Goal: Complete application form: Complete application form

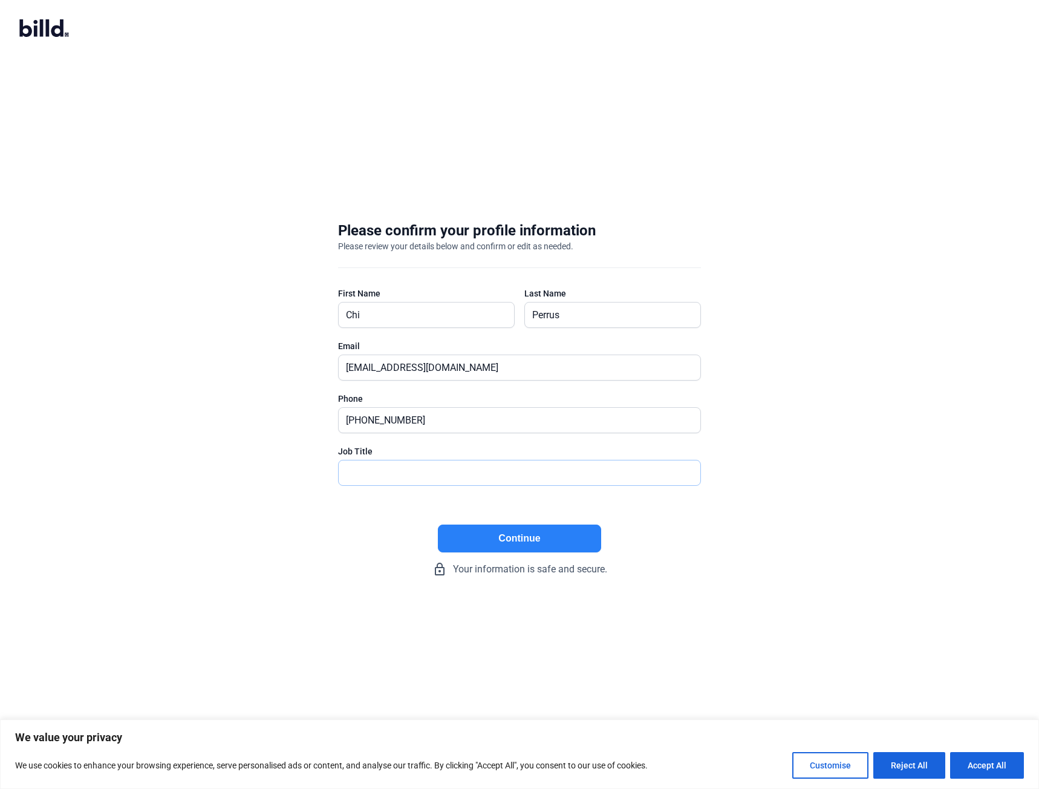
click at [412, 474] on input "text" at bounding box center [513, 472] width 348 height 25
type input "President"
click at [489, 549] on button "Continue" at bounding box center [519, 538] width 163 height 28
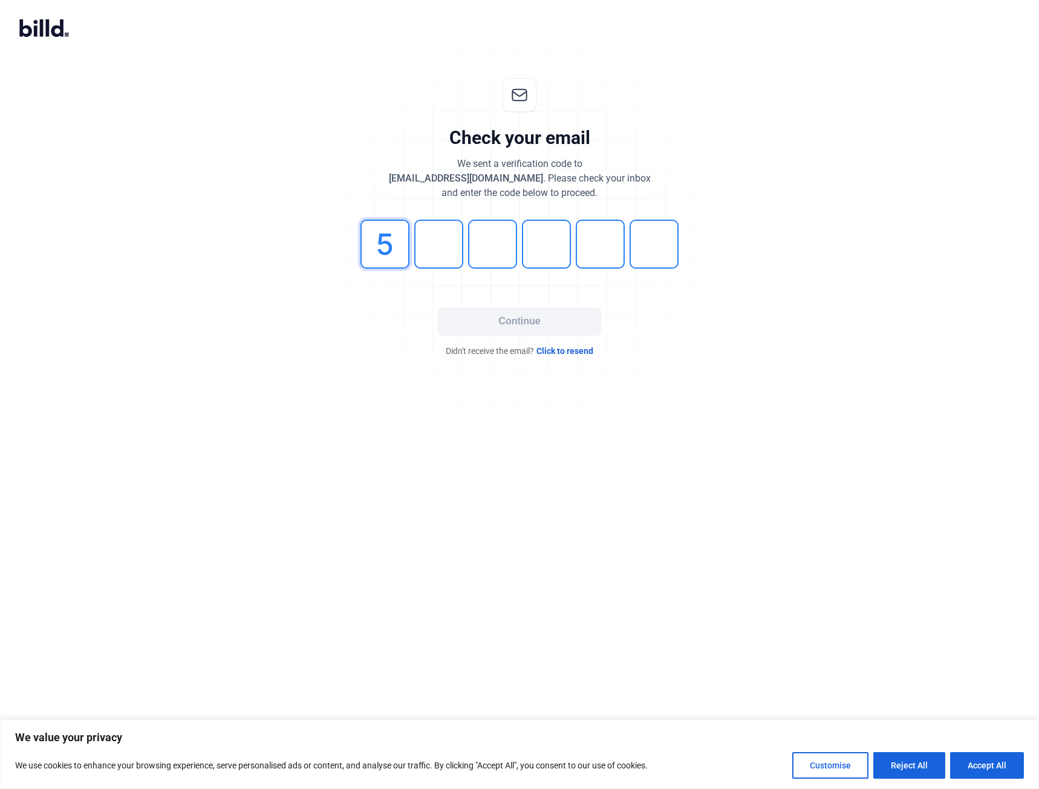
type input "5"
type input "4"
type input "8"
type input "1"
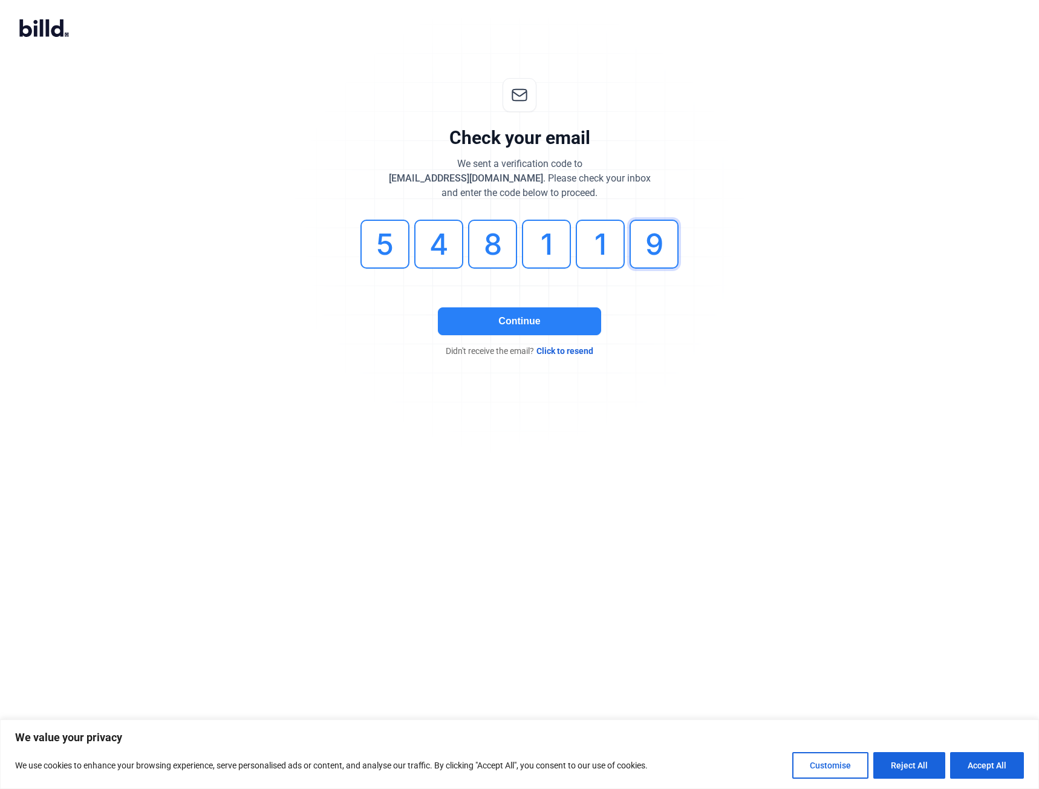
type input "9"
click at [561, 325] on button "Continue" at bounding box center [519, 321] width 163 height 28
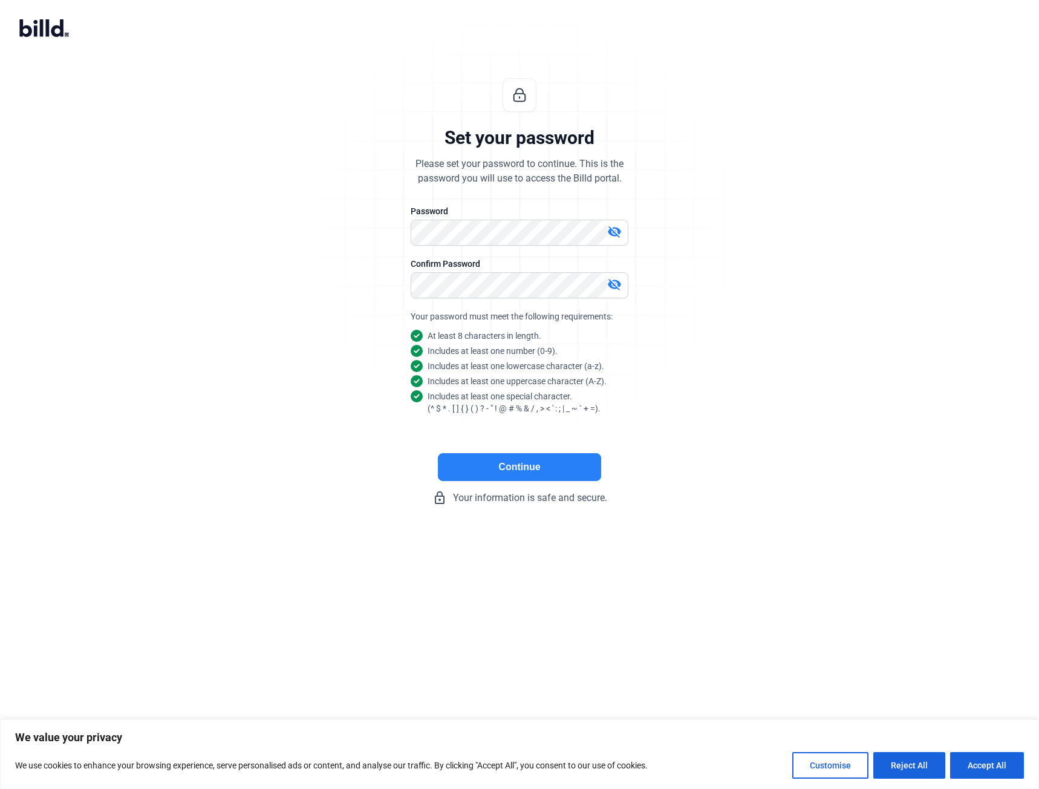
click at [520, 461] on button "Continue" at bounding box center [519, 467] width 163 height 28
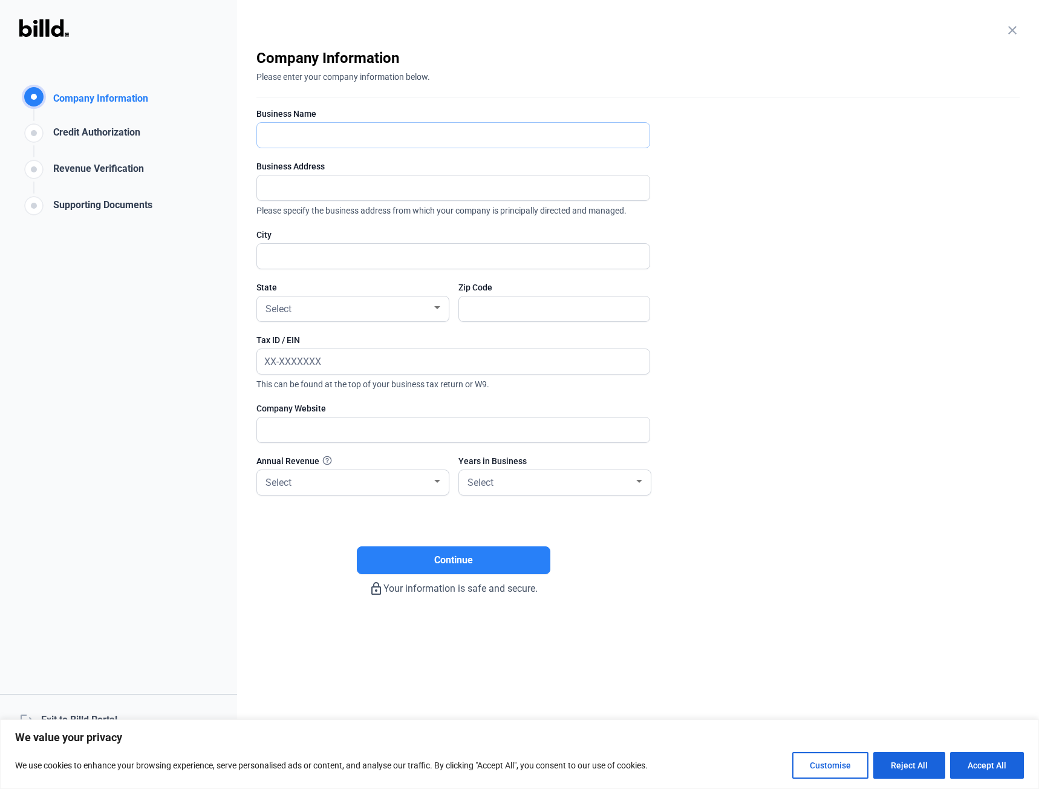
click at [376, 127] on input "text" at bounding box center [446, 135] width 379 height 25
type input "Paragon Construction Group Inc"
type input "[STREET_ADDRESS][PERSON_NAME]"
type input "[GEOGRAPHIC_DATA]"
click at [422, 313] on div "Select" at bounding box center [347, 307] width 169 height 17
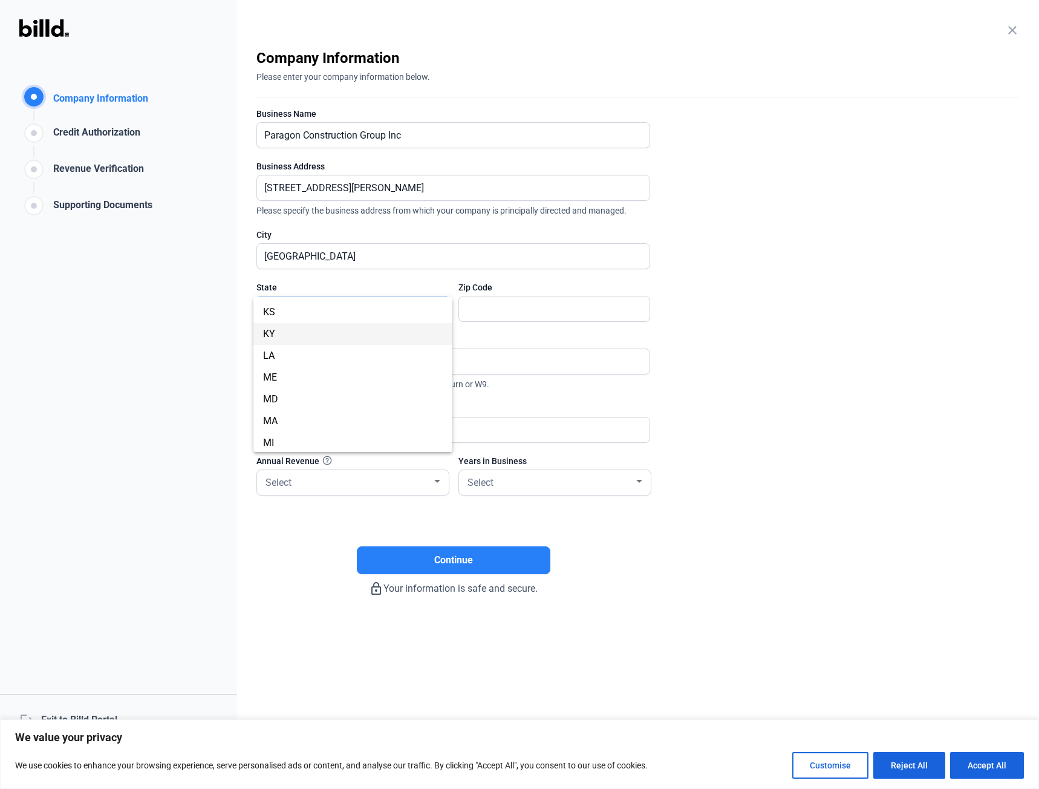
scroll to position [363, 0]
click at [388, 370] on span "MD" at bounding box center [353, 381] width 180 height 22
click at [495, 310] on input "text" at bounding box center [554, 308] width 191 height 25
type input "21225"
click at [415, 250] on input "[GEOGRAPHIC_DATA]" at bounding box center [446, 256] width 379 height 25
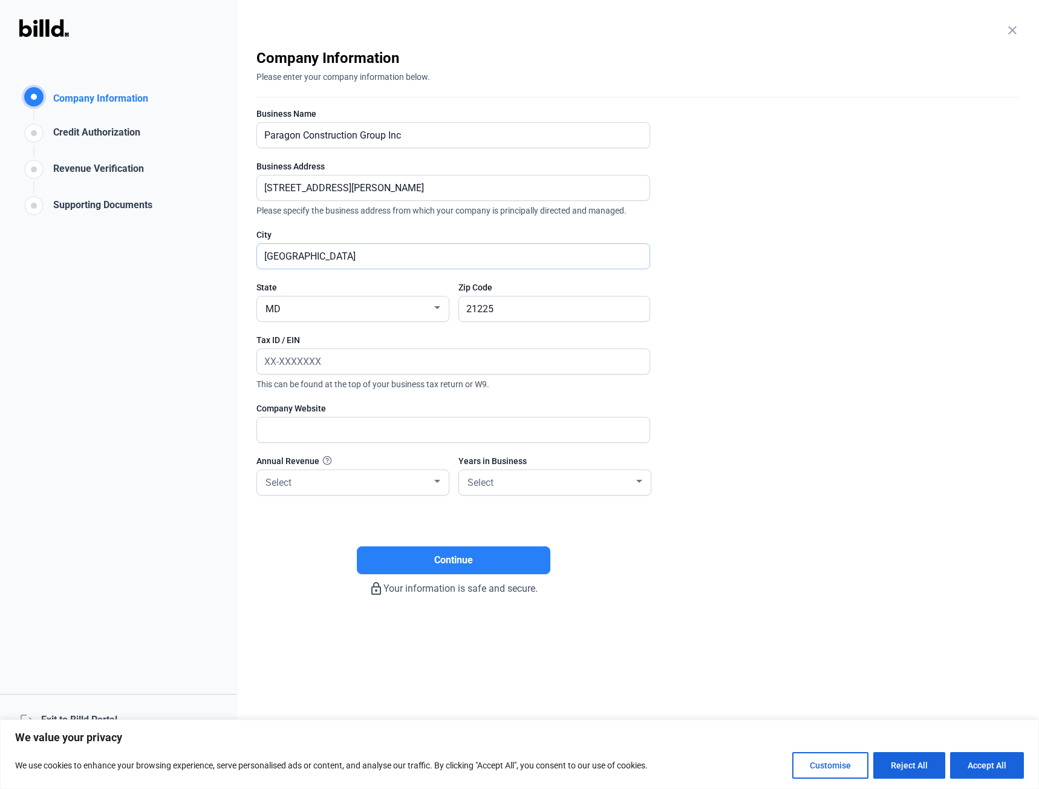
type input "[GEOGRAPHIC_DATA]"
click at [818, 299] on enrollment-step "close Company Information Please enter your company information below. Business…" at bounding box center [637, 321] width 763 height 547
click at [359, 363] on input "text" at bounding box center [446, 361] width 379 height 25
type input "[US_EMPLOYER_IDENTIFICATION_NUMBER]"
click at [379, 433] on input "text" at bounding box center [446, 429] width 379 height 25
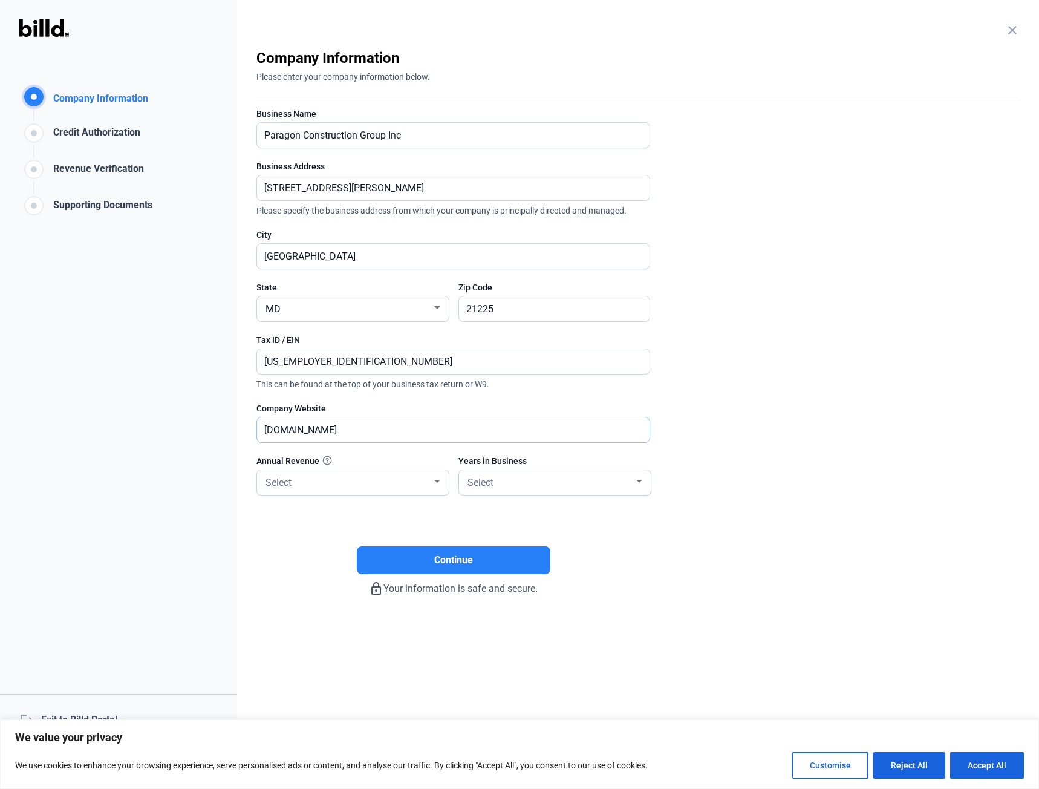
type input "[DOMAIN_NAME]"
click at [813, 604] on div "close Company Information Please enter your company information below. Business…" at bounding box center [638, 394] width 802 height 789
click at [610, 482] on div "Select" at bounding box center [549, 481] width 169 height 17
click at [589, 542] on span "6 - 10 Years" at bounding box center [555, 547] width 180 height 22
click at [319, 481] on div "Select" at bounding box center [347, 481] width 169 height 17
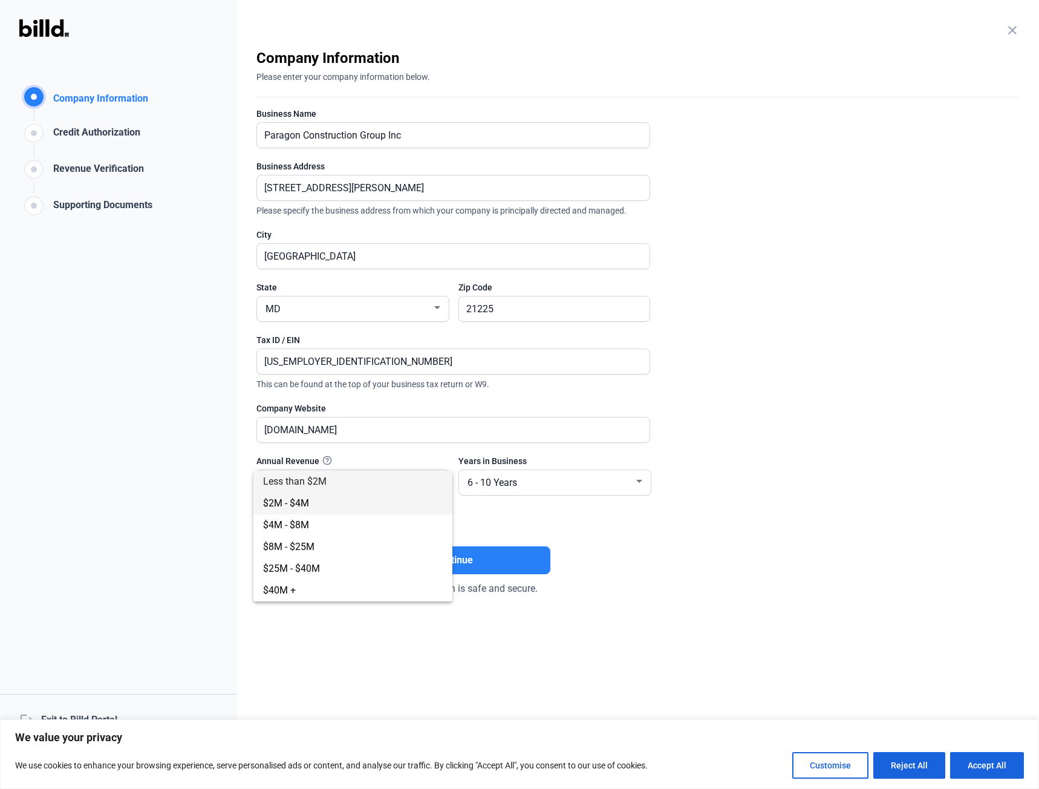
click at [321, 509] on span "$2M - $4M" at bounding box center [353, 503] width 180 height 22
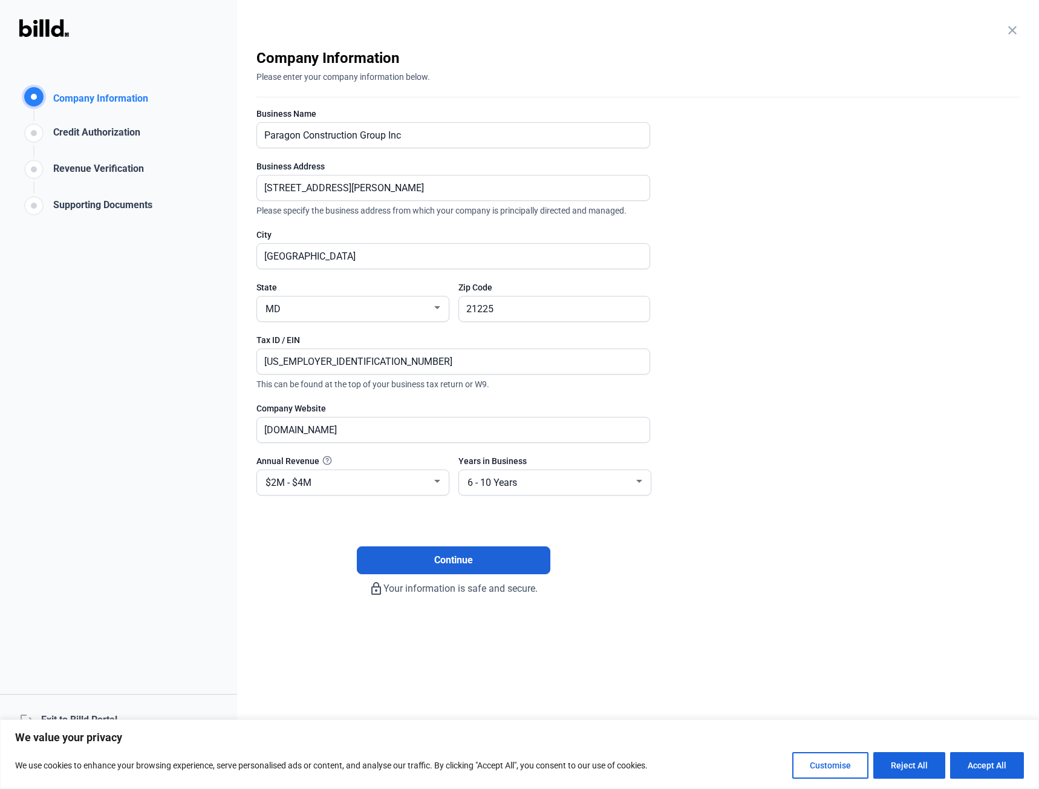
click at [490, 561] on button "Continue" at bounding box center [454, 560] width 194 height 28
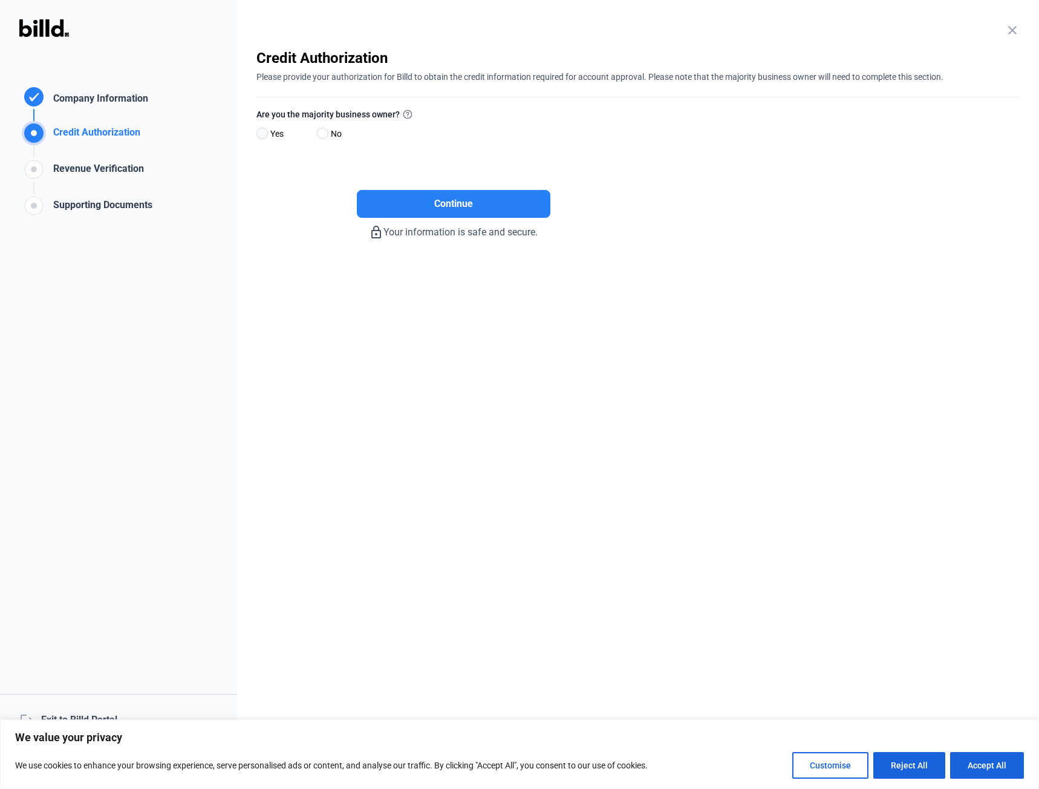
click at [265, 133] on span at bounding box center [261, 133] width 11 height 11
click at [265, 133] on input "Yes" at bounding box center [260, 133] width 9 height 9
radio input "true"
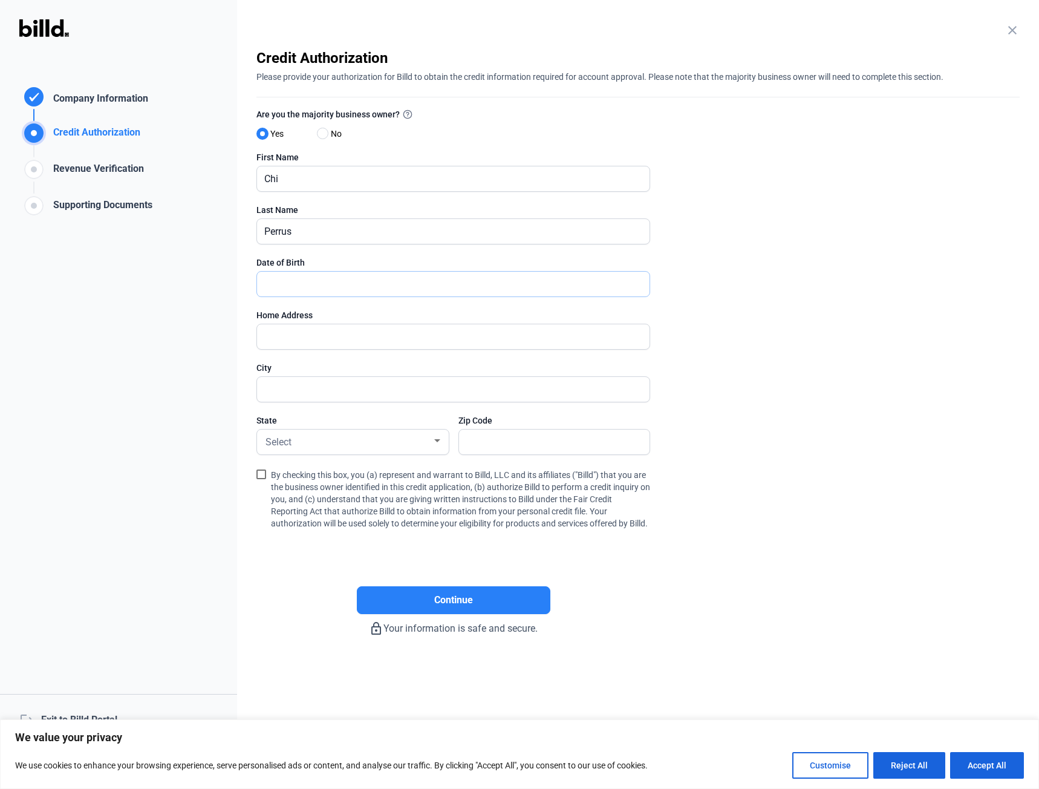
click at [306, 292] on input "text" at bounding box center [446, 284] width 379 height 25
type input "[DATE]"
click at [324, 330] on input "text" at bounding box center [446, 336] width 379 height 25
type input "[STREET_ADDRESS][PERSON_NAME]"
type input "[GEOGRAPHIC_DATA]"
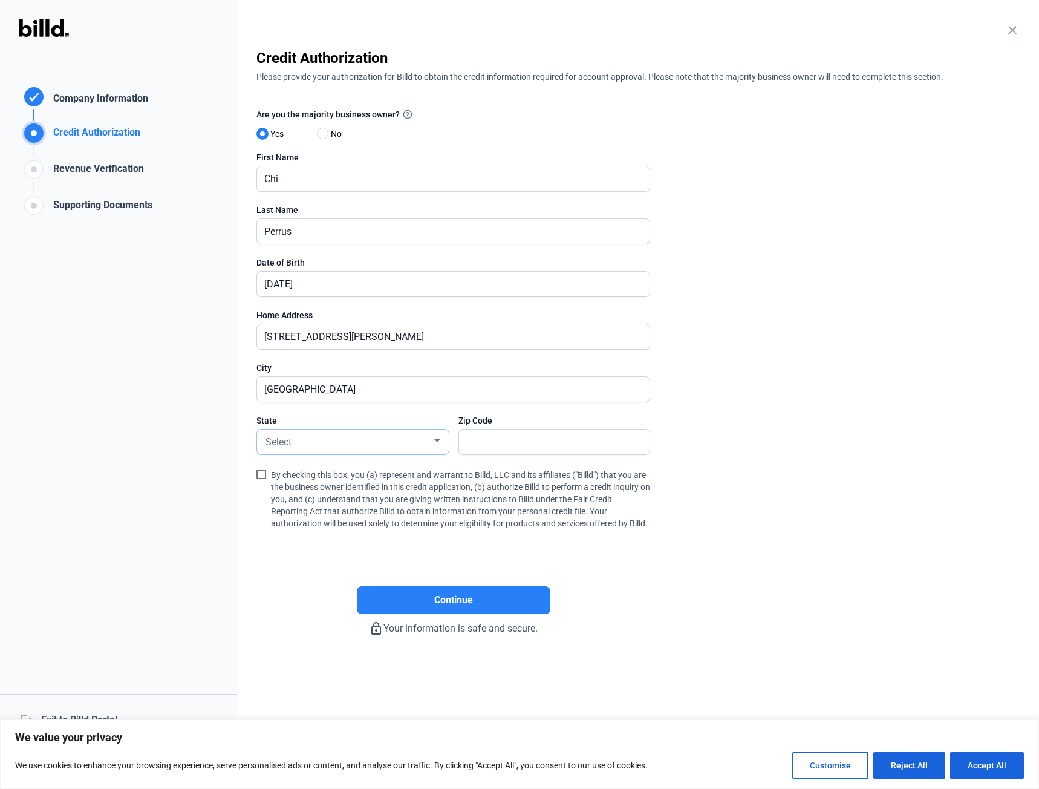
click at [383, 441] on div "Select" at bounding box center [347, 440] width 169 height 17
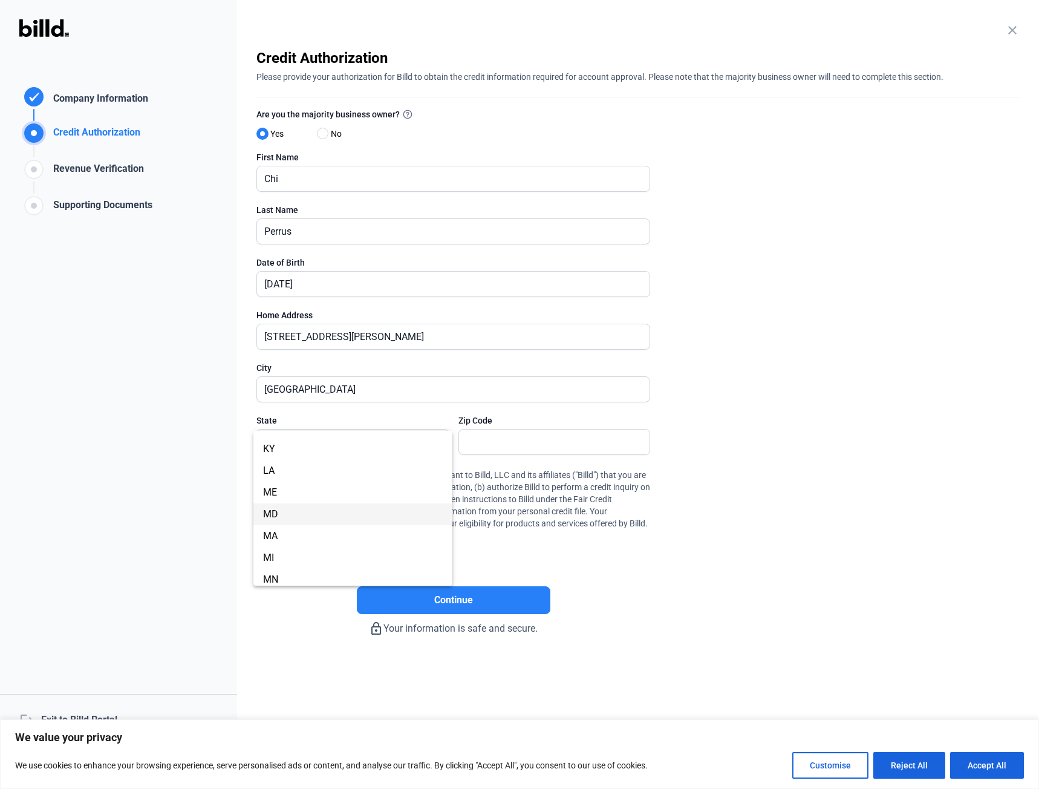
click at [380, 516] on span "MD" at bounding box center [353, 514] width 180 height 22
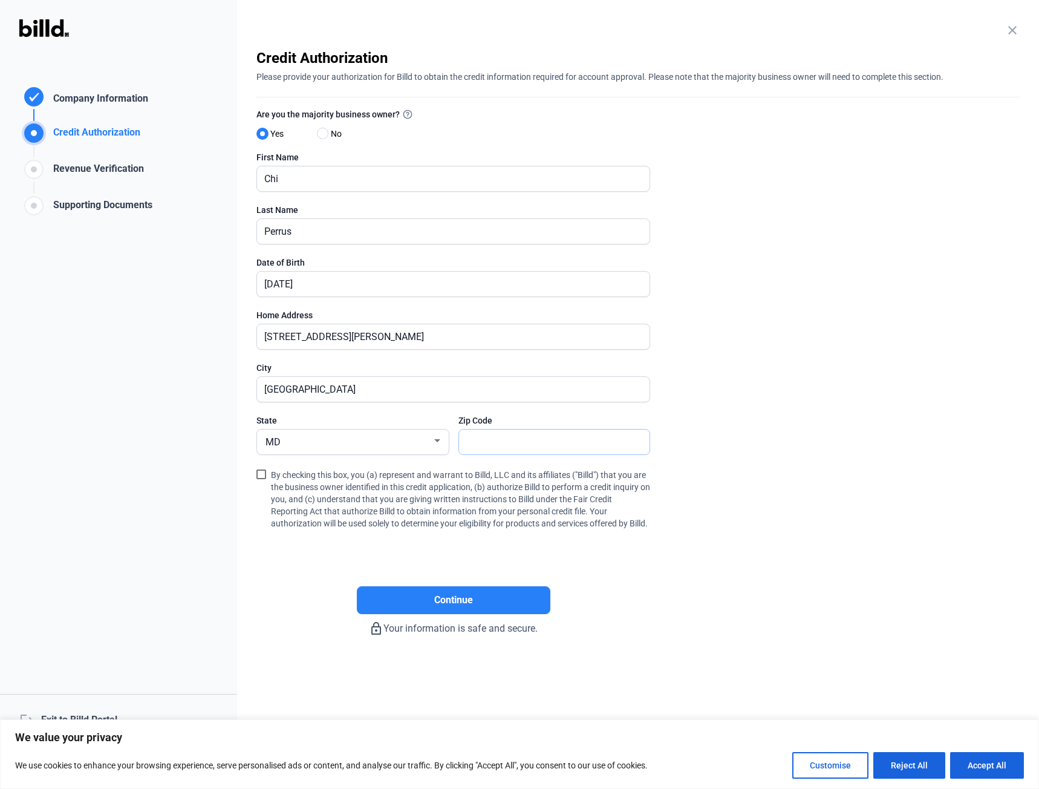
click at [499, 440] on input "text" at bounding box center [548, 441] width 178 height 25
type input "21076"
click at [262, 475] on span at bounding box center [261, 474] width 10 height 10
click at [0, 0] on input "By checking this box, you (a) represent and warrant to Billd, LLC and its affil…" at bounding box center [0, 0] width 0 height 0
click at [474, 606] on button "Continue" at bounding box center [454, 600] width 194 height 28
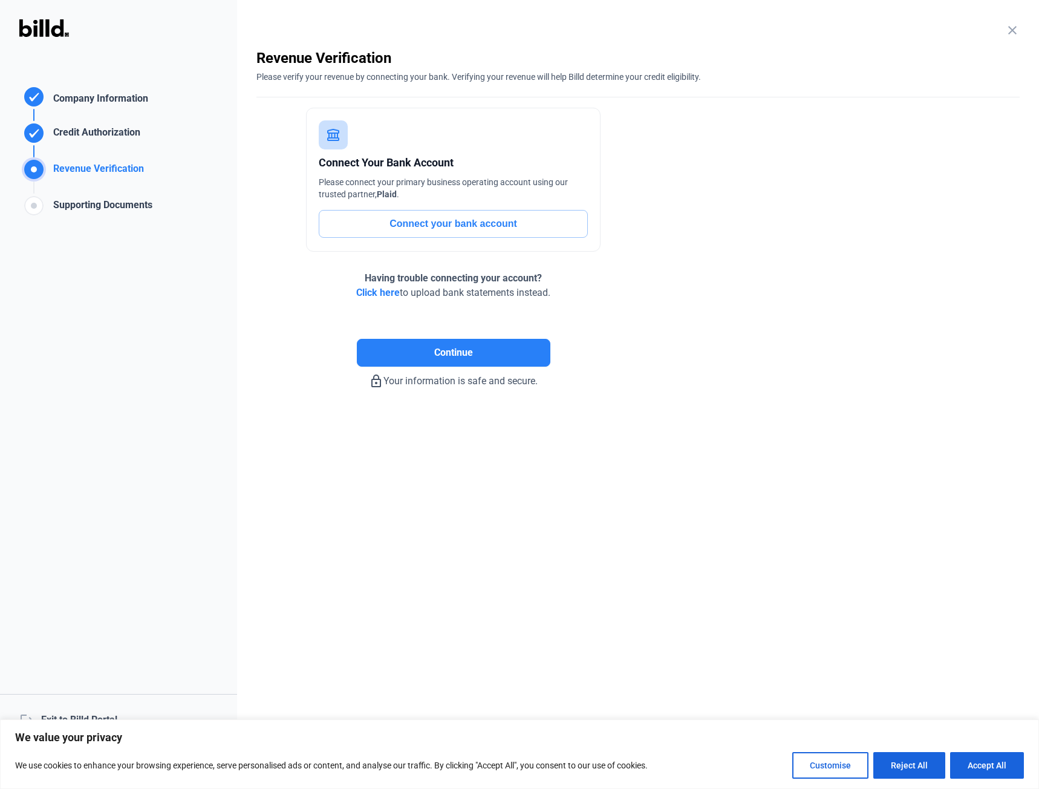
click at [556, 222] on button "Connect your bank account" at bounding box center [453, 224] width 269 height 28
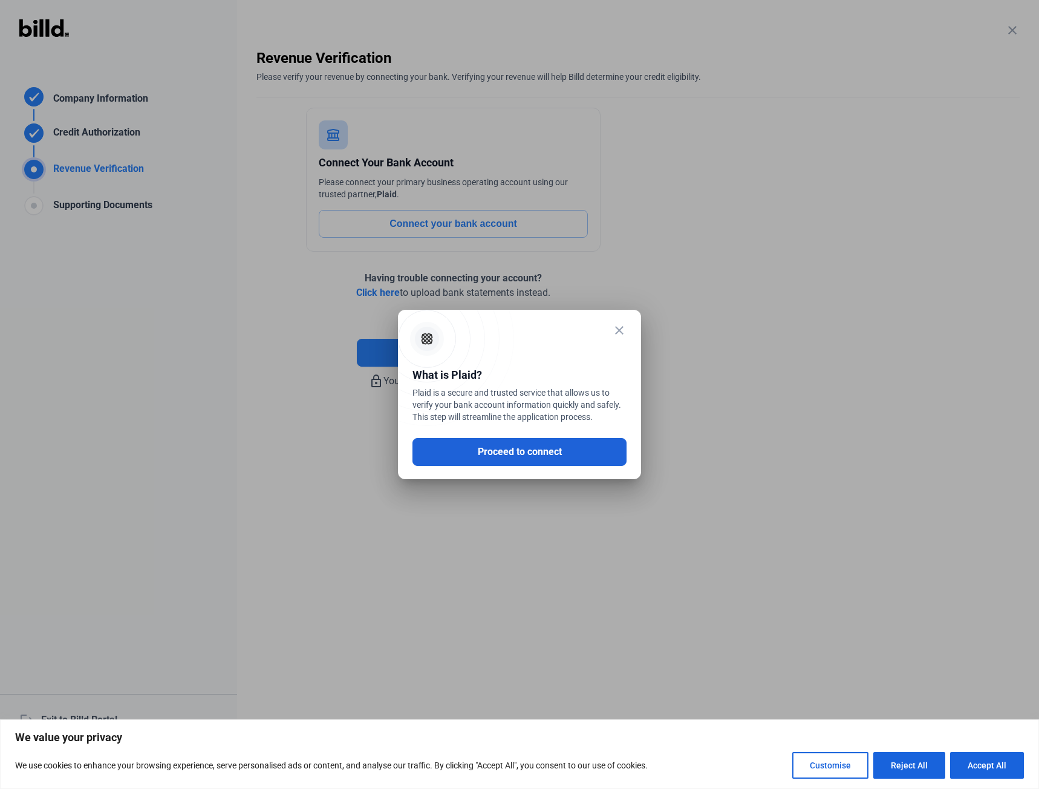
click at [583, 446] on button "Proceed to connect" at bounding box center [519, 452] width 214 height 28
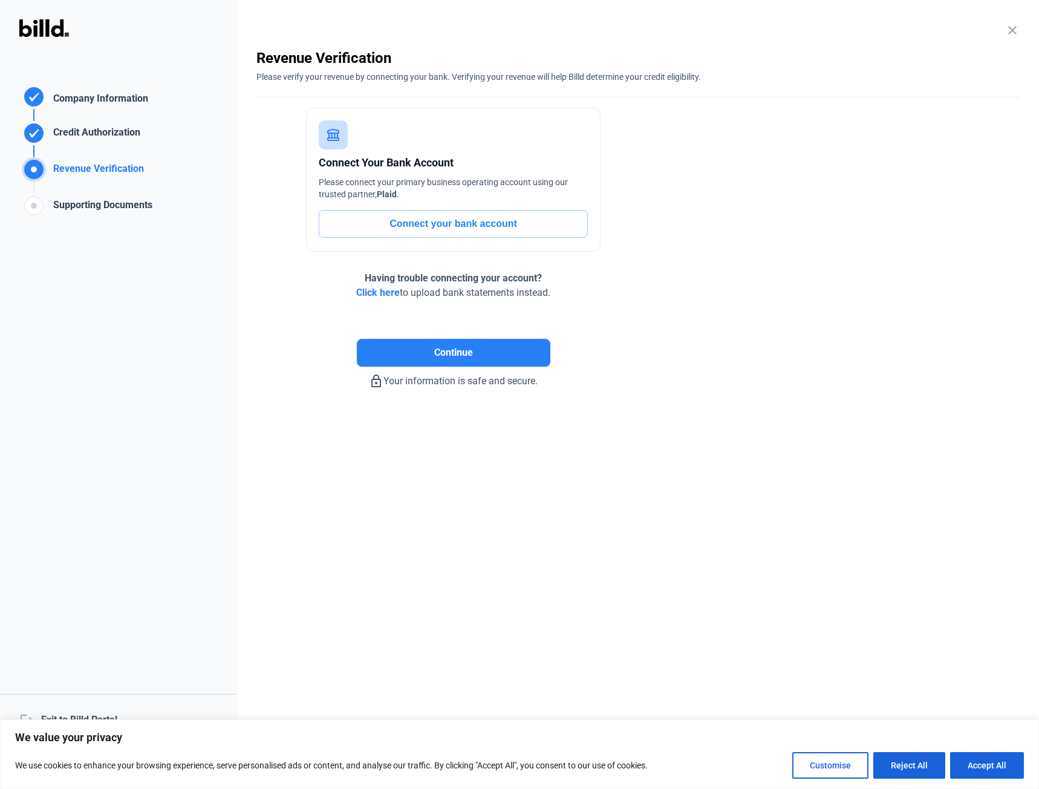
click at [390, 292] on span "Click here" at bounding box center [378, 292] width 44 height 11
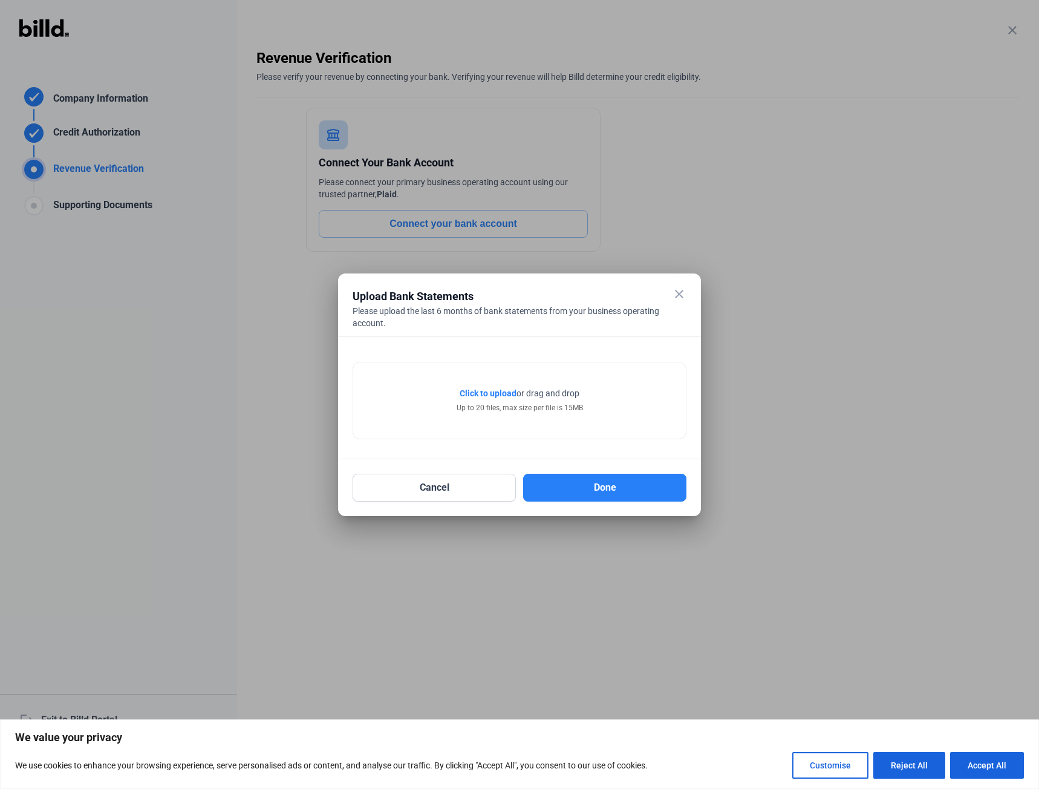
click at [679, 299] on mat-icon "close" at bounding box center [679, 294] width 15 height 15
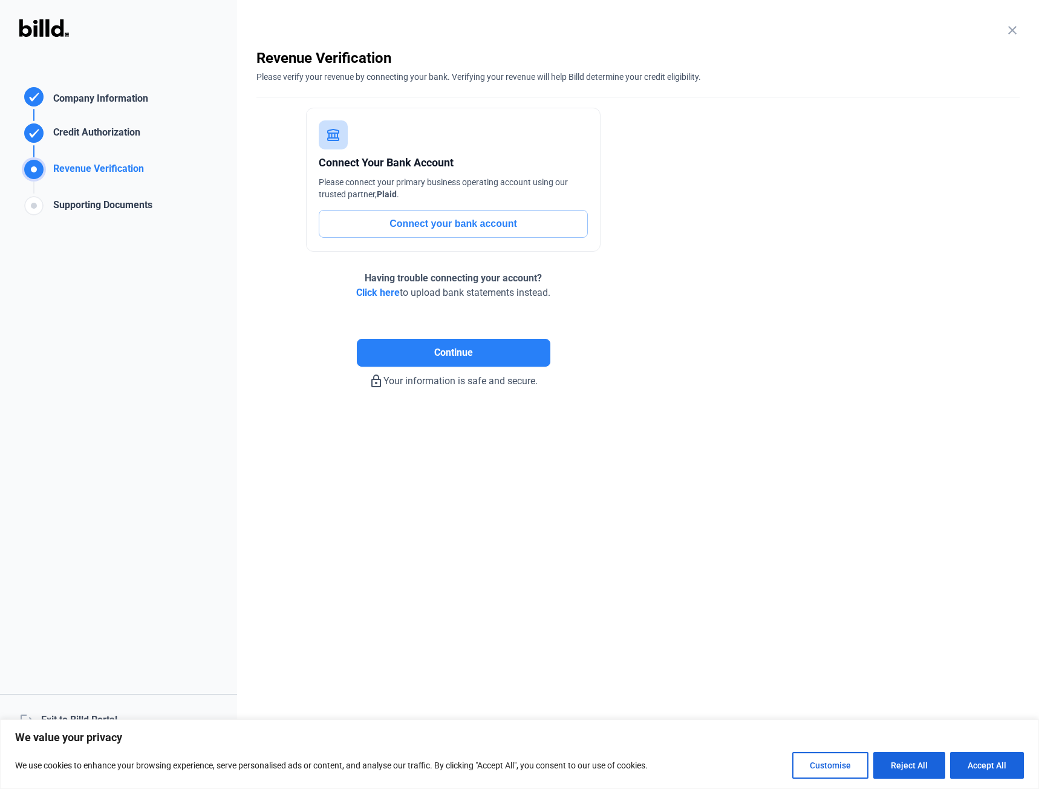
click at [435, 219] on button "Connect your bank account" at bounding box center [453, 224] width 269 height 28
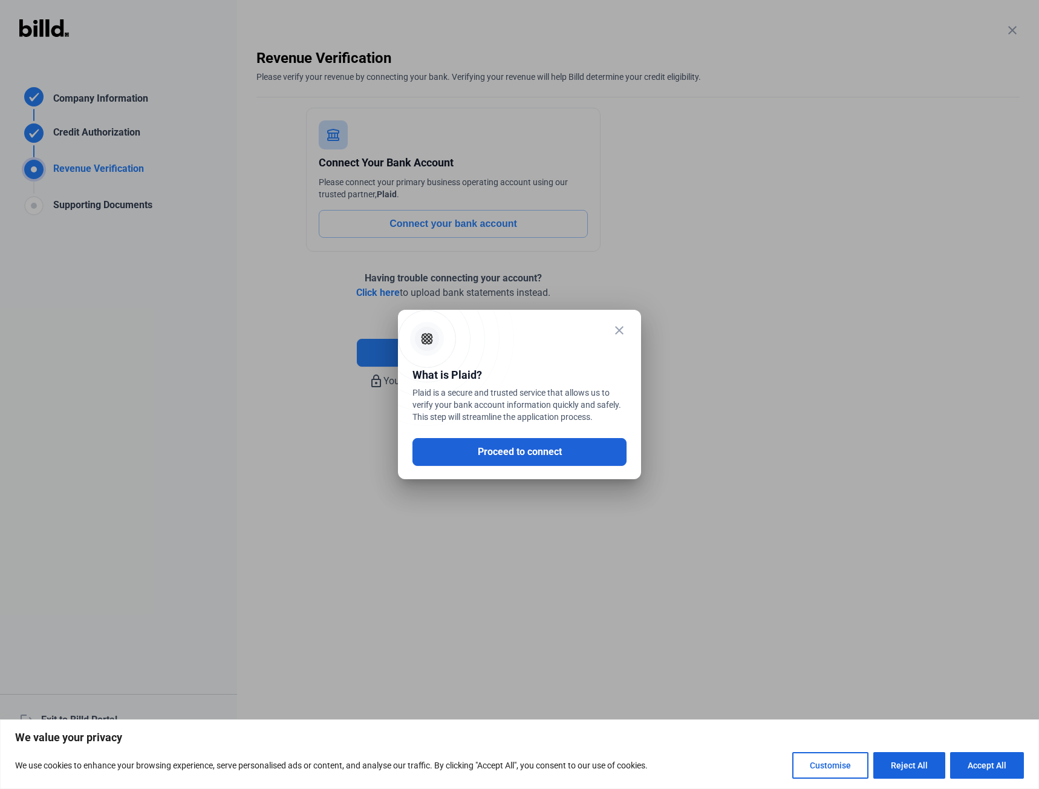
click at [522, 457] on button "Proceed to connect" at bounding box center [519, 452] width 214 height 28
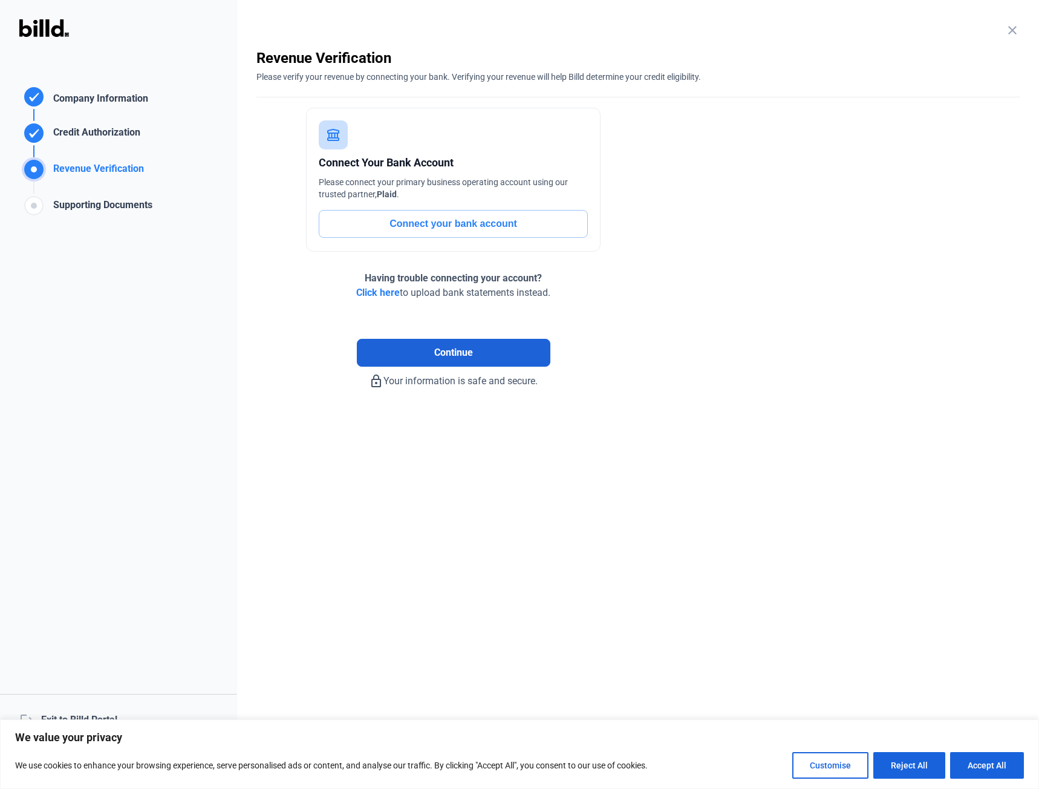
click at [480, 347] on button "Continue" at bounding box center [454, 353] width 194 height 28
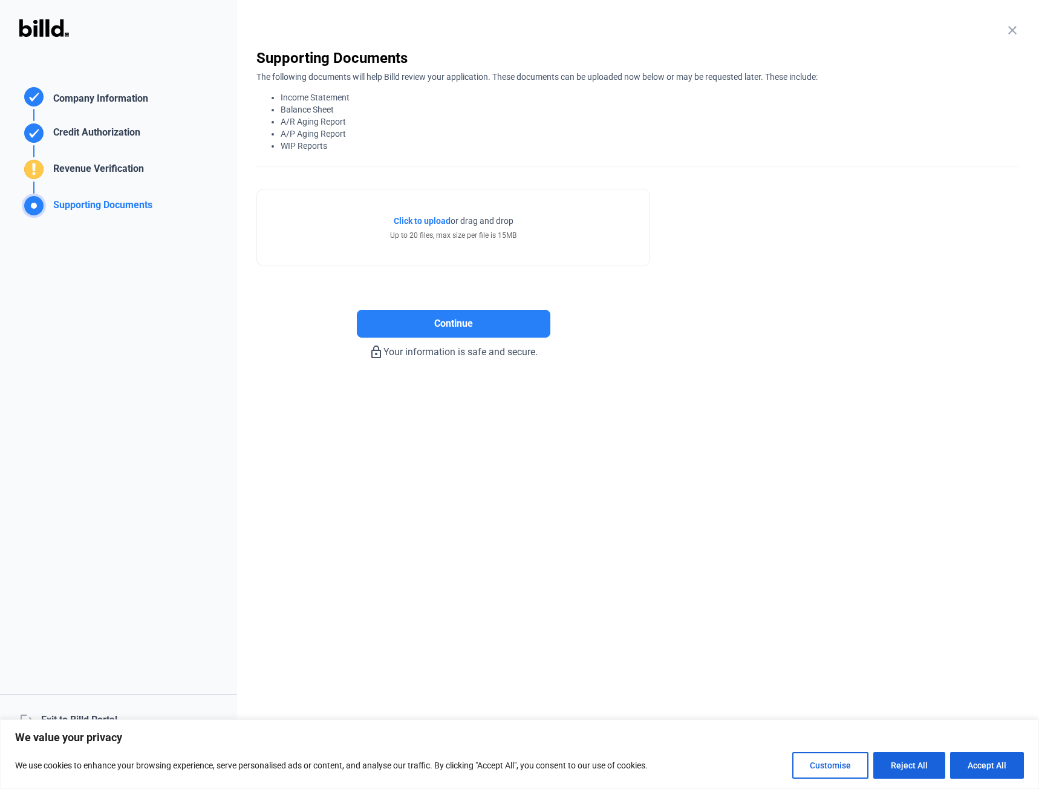
click at [437, 220] on span "Click to upload" at bounding box center [422, 221] width 57 height 10
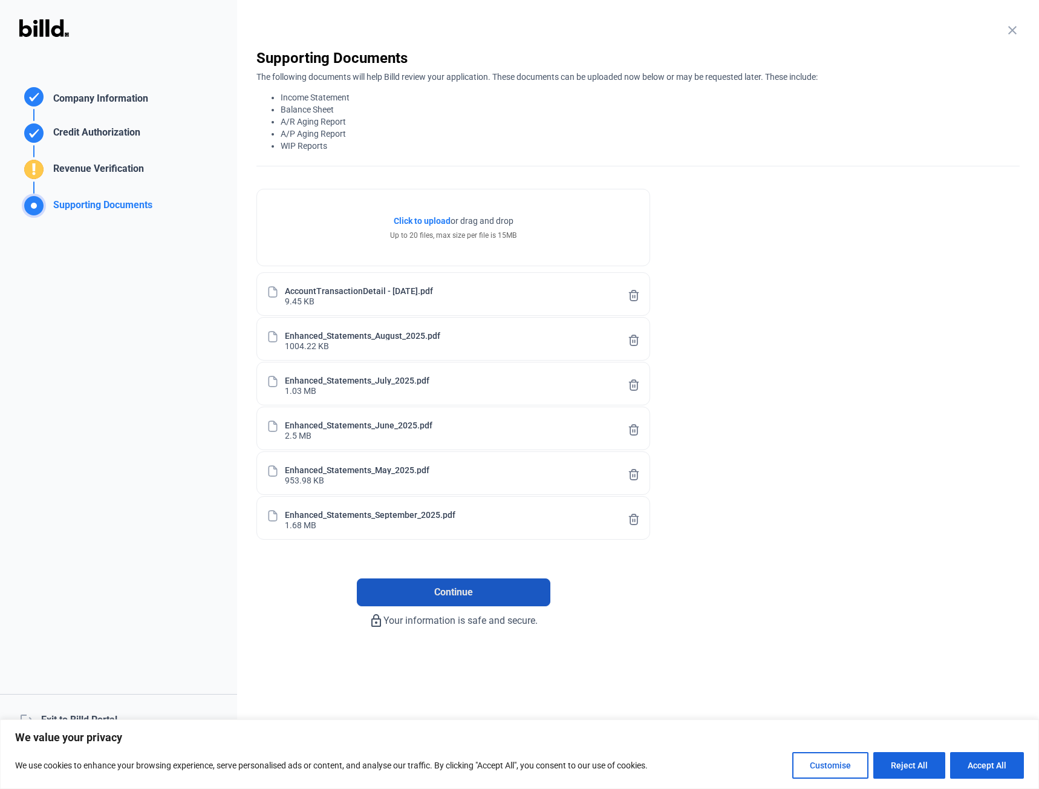
click at [478, 591] on button "Continue" at bounding box center [454, 592] width 194 height 28
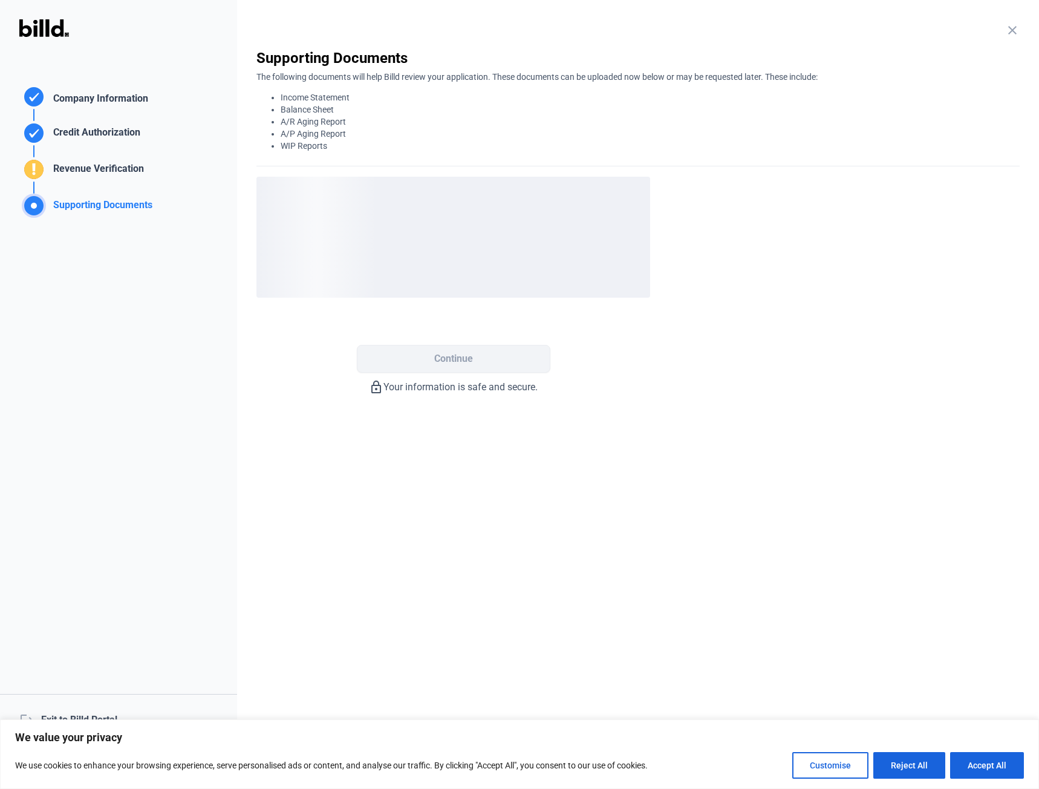
click at [1004, 764] on button "Accept All" at bounding box center [987, 765] width 74 height 27
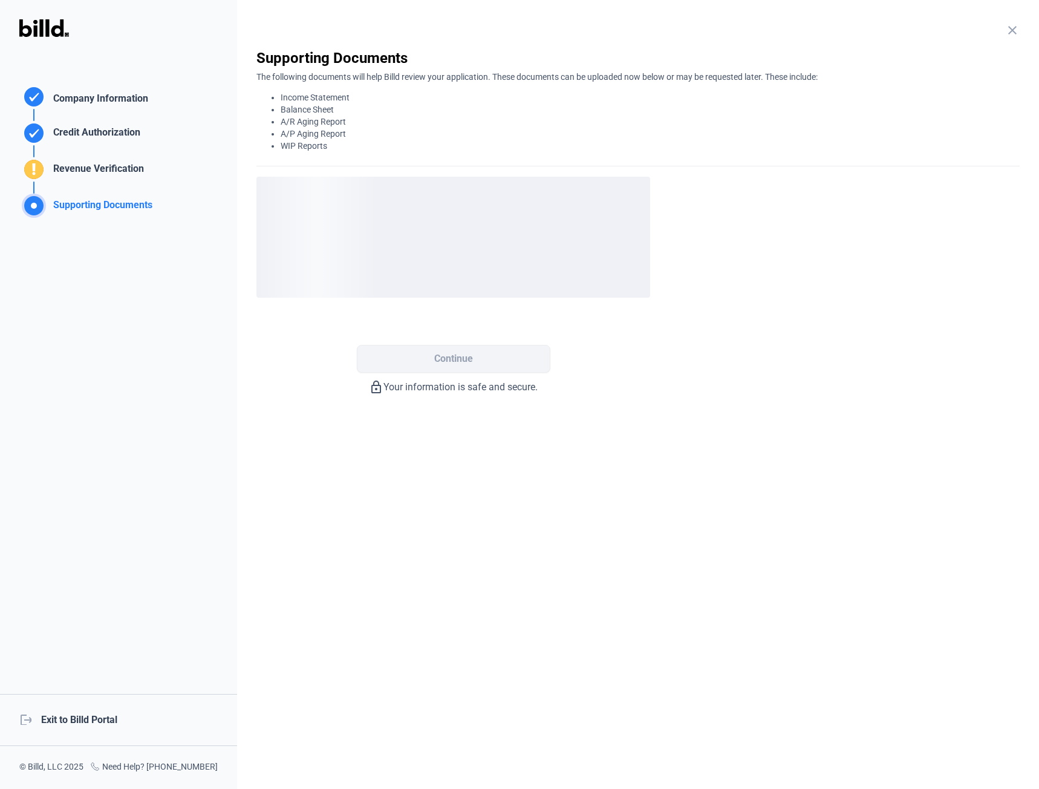
scroll to position [0, 0]
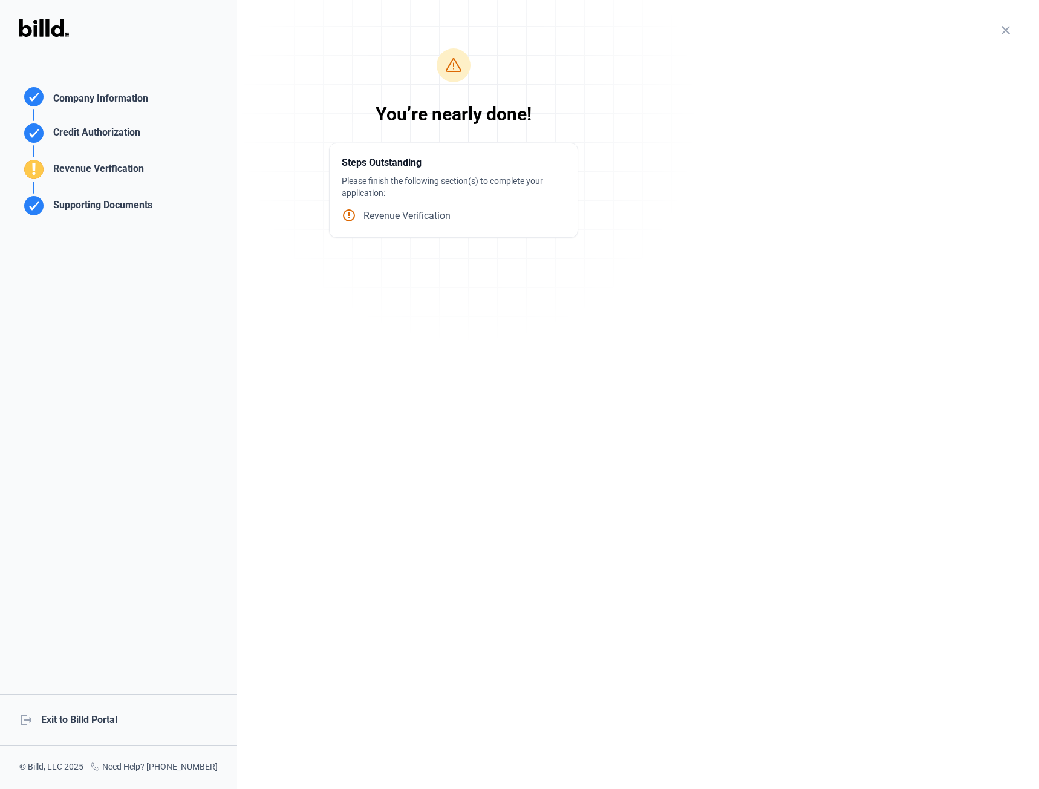
click at [429, 215] on span "Revenue Verification" at bounding box center [403, 215] width 94 height 11
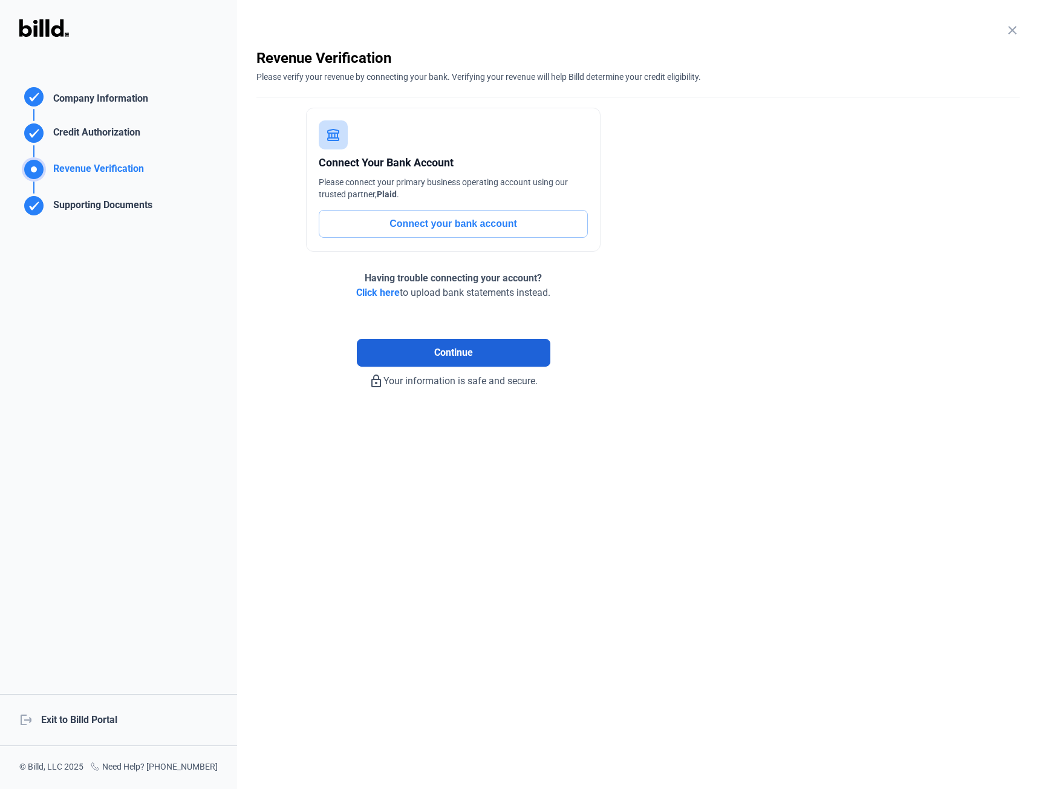
click at [455, 359] on span "Continue" at bounding box center [453, 352] width 39 height 15
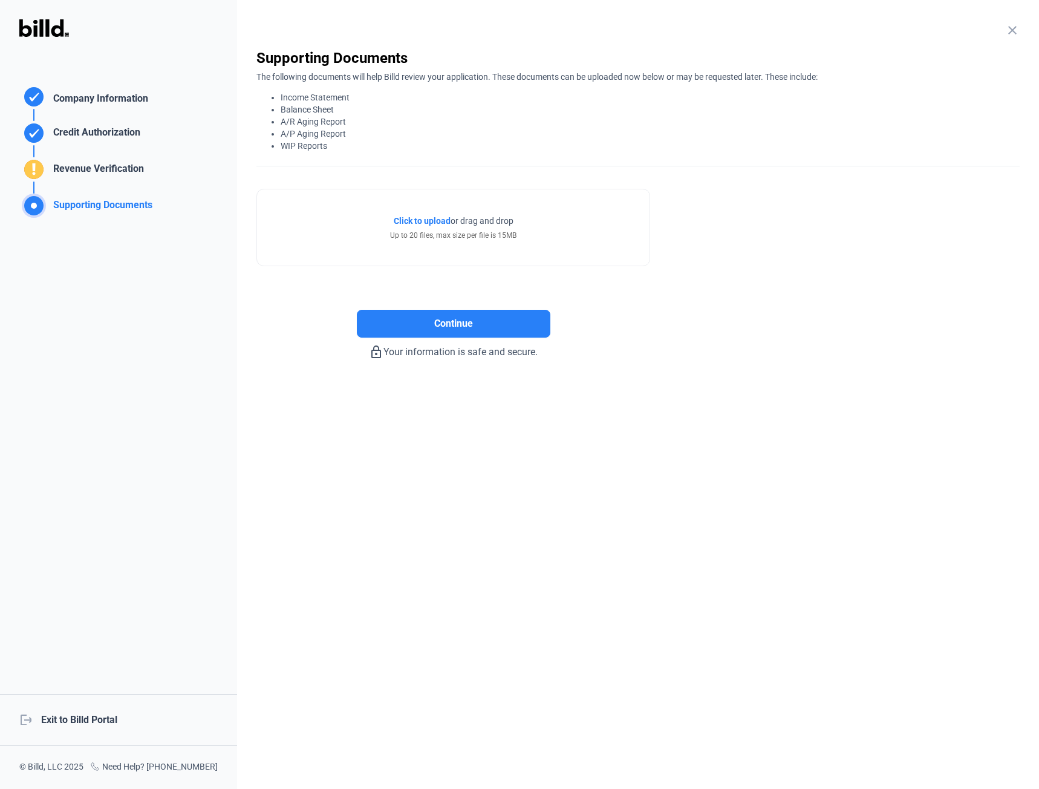
click at [489, 324] on button "Continue" at bounding box center [454, 324] width 194 height 28
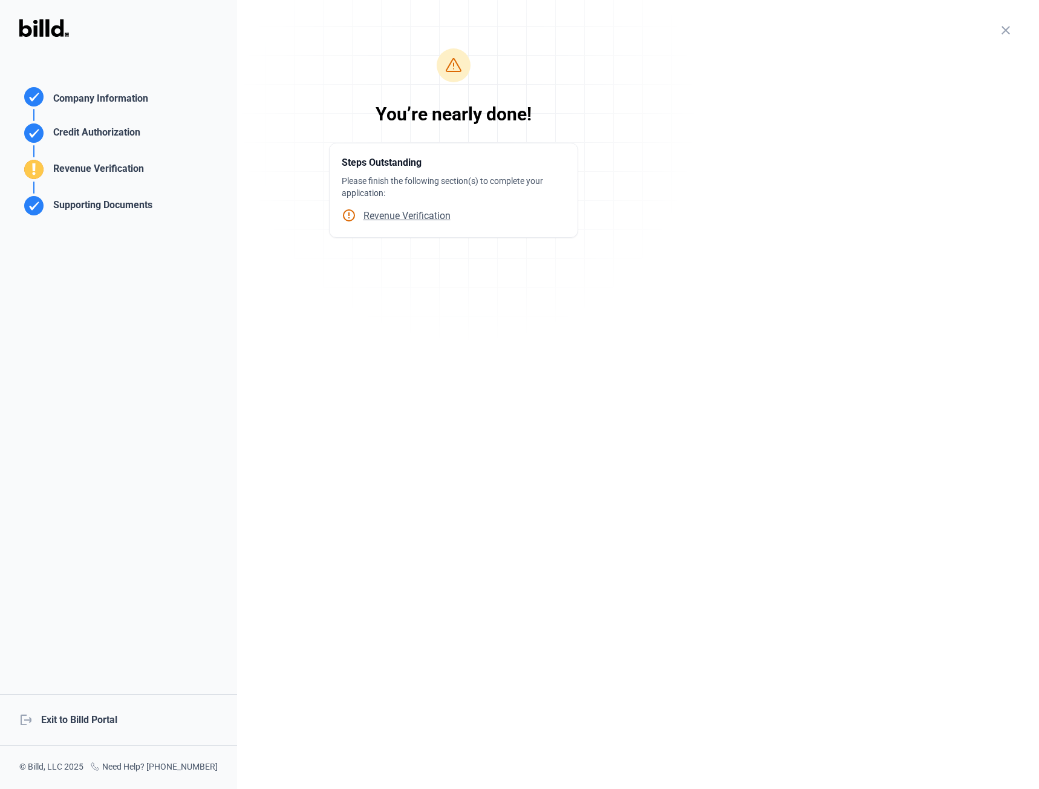
click at [401, 216] on span "Revenue Verification" at bounding box center [403, 215] width 94 height 11
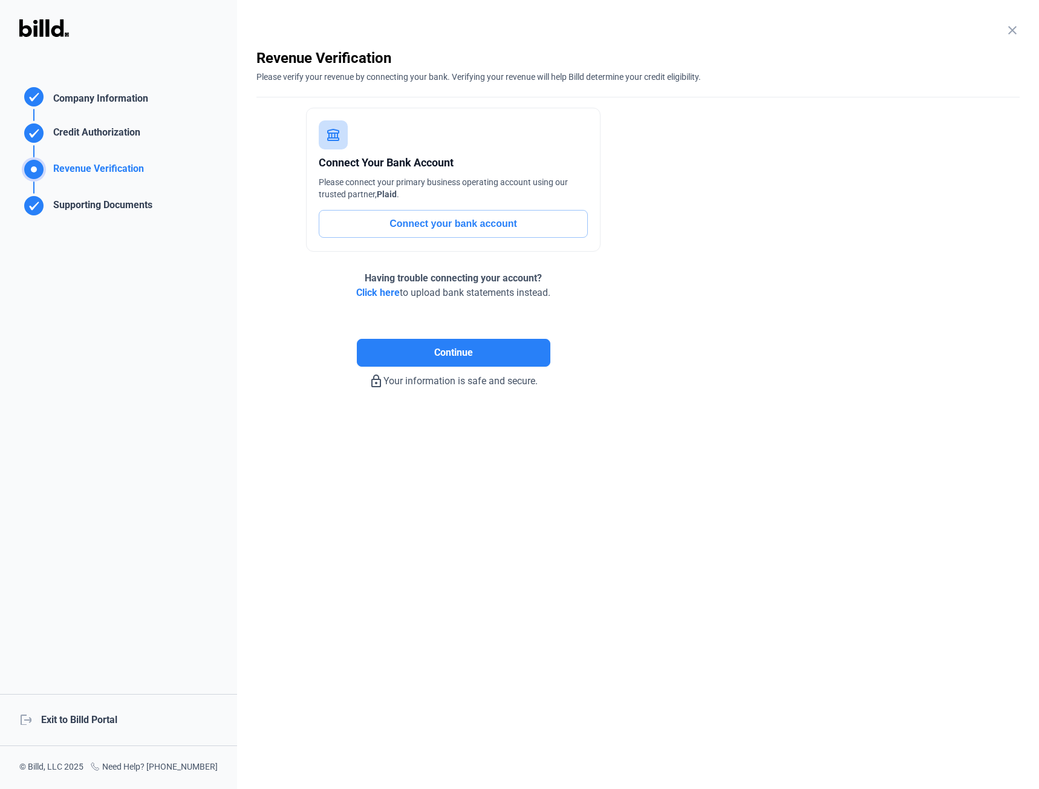
click at [371, 292] on span "Click here" at bounding box center [378, 292] width 44 height 11
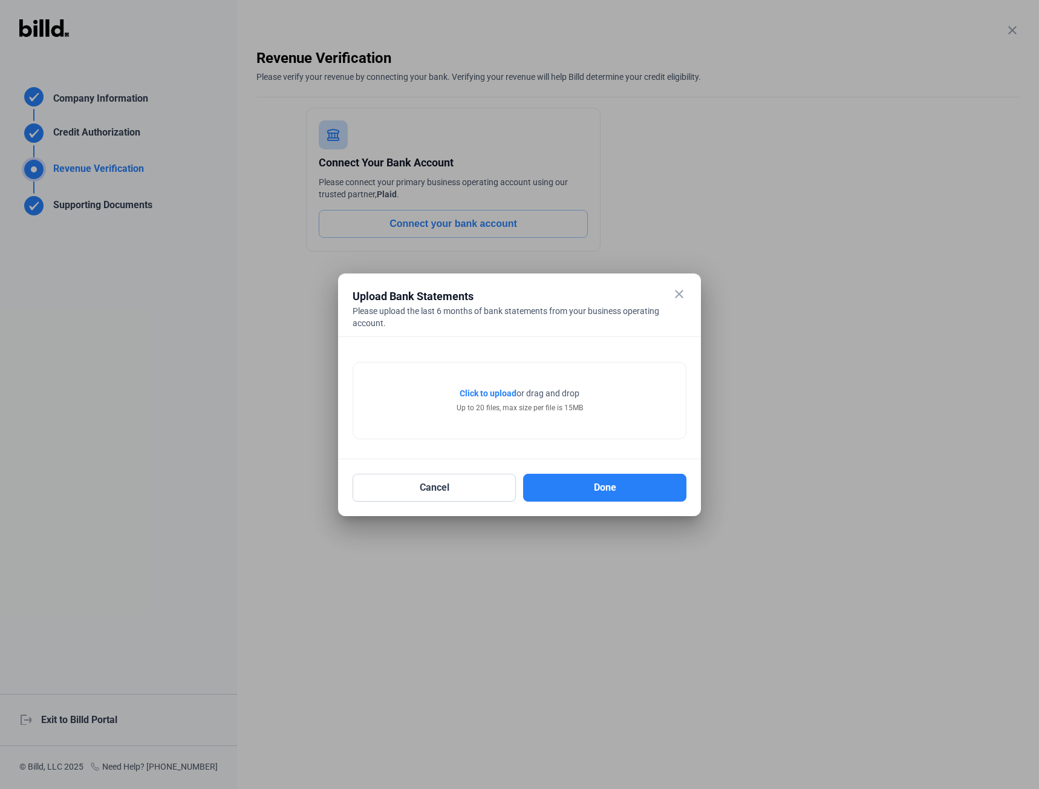
click at [500, 391] on span "Click to upload" at bounding box center [488, 393] width 57 height 10
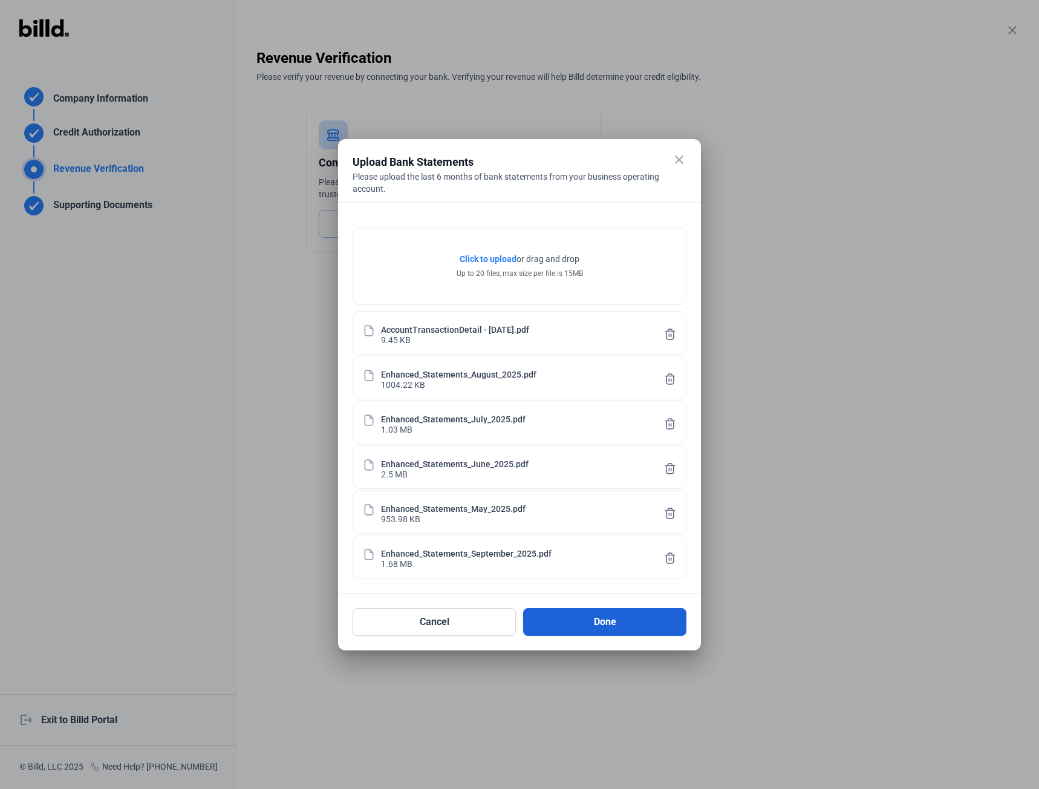
click at [584, 611] on button "Done" at bounding box center [604, 622] width 163 height 28
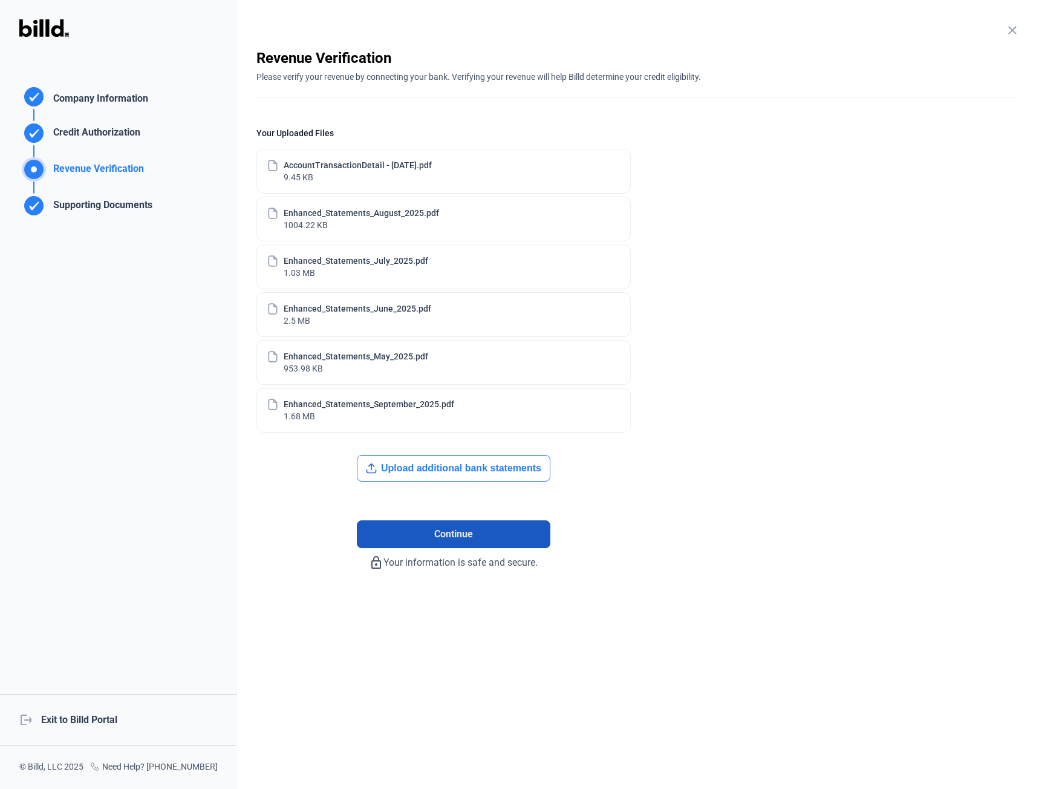
click at [517, 537] on button "Continue" at bounding box center [454, 534] width 194 height 28
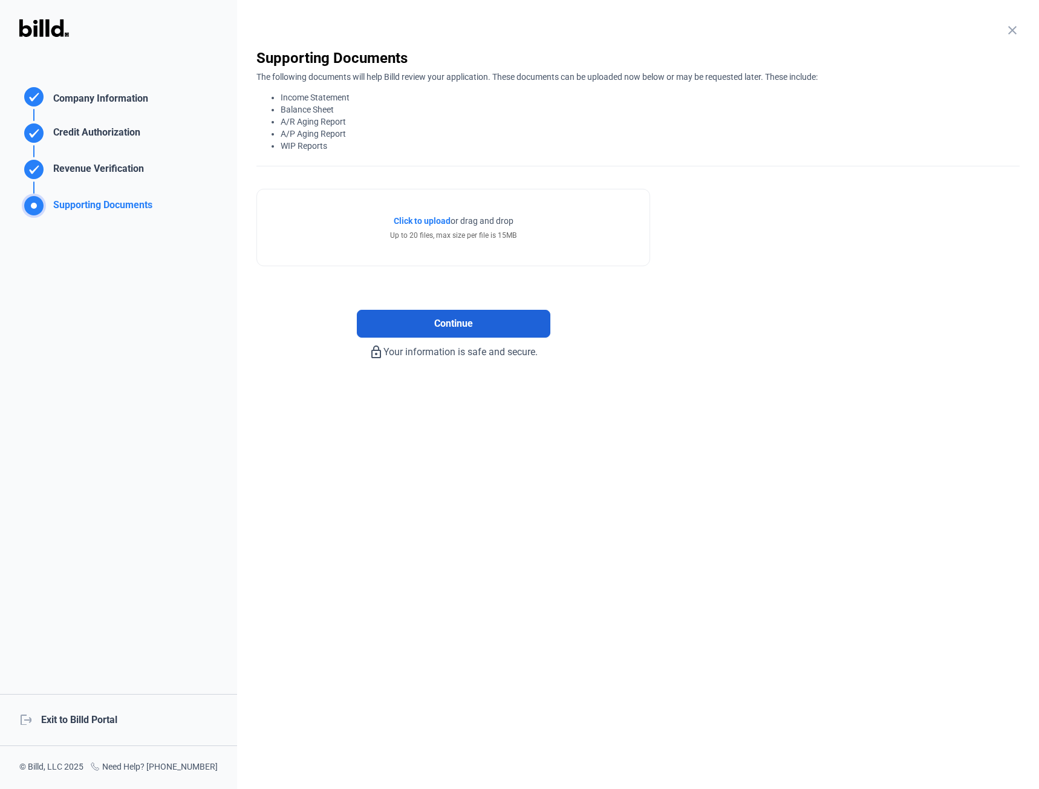
click at [490, 319] on button "Continue" at bounding box center [454, 324] width 194 height 28
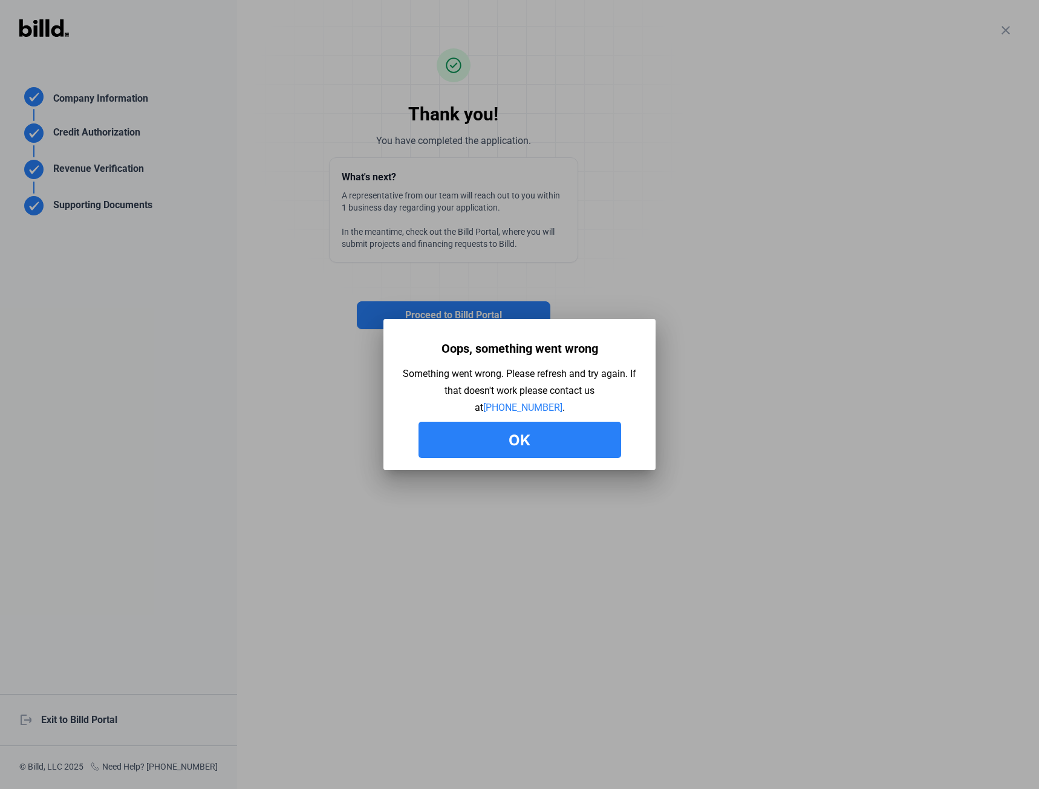
click at [602, 437] on button "Ok" at bounding box center [520, 440] width 203 height 36
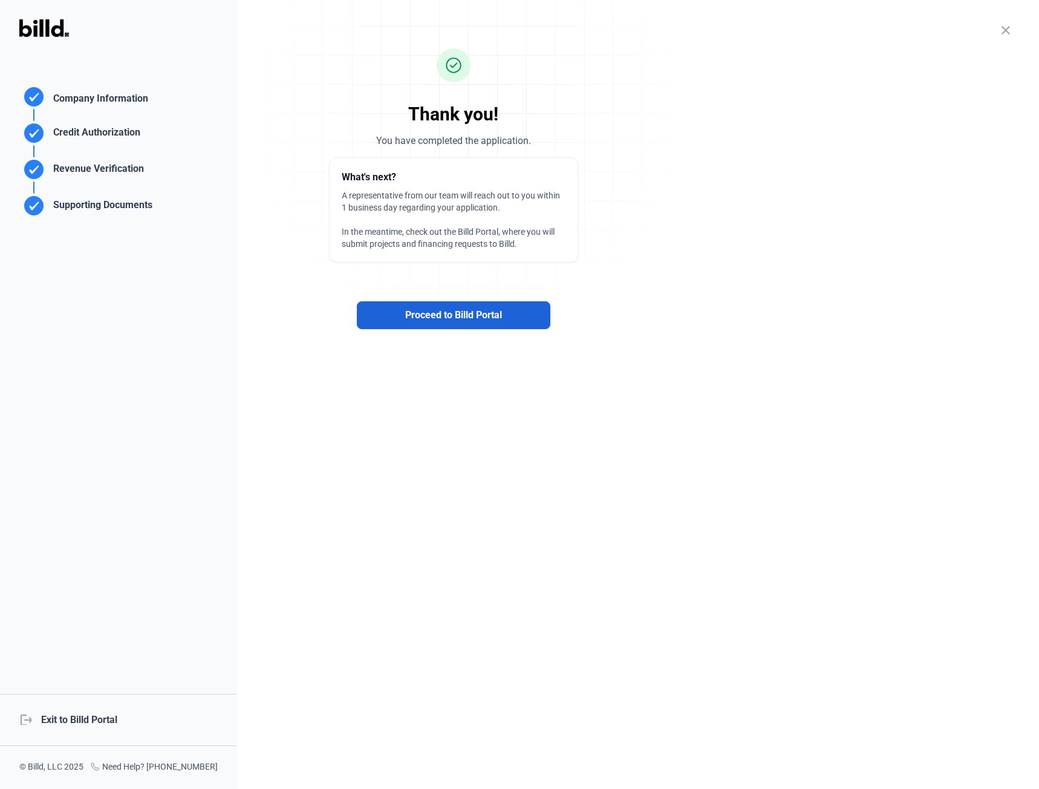
click at [510, 316] on button "Proceed to Billd Portal" at bounding box center [454, 315] width 194 height 28
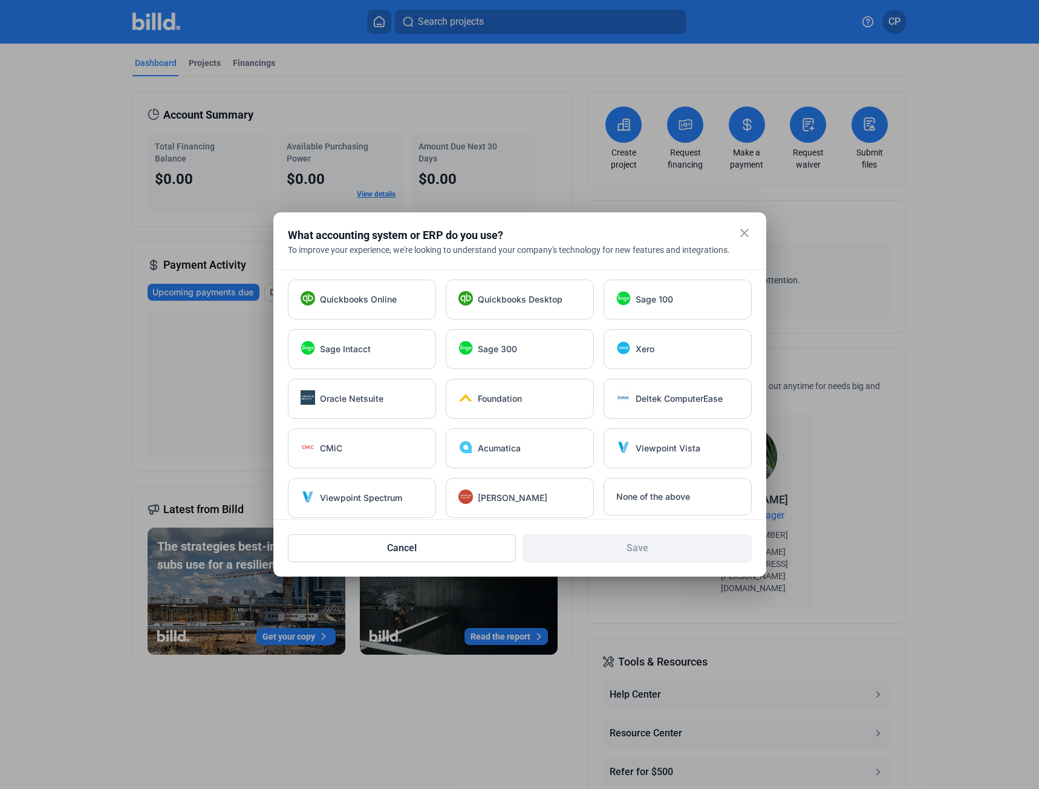
click at [741, 233] on mat-icon "close" at bounding box center [744, 233] width 15 height 15
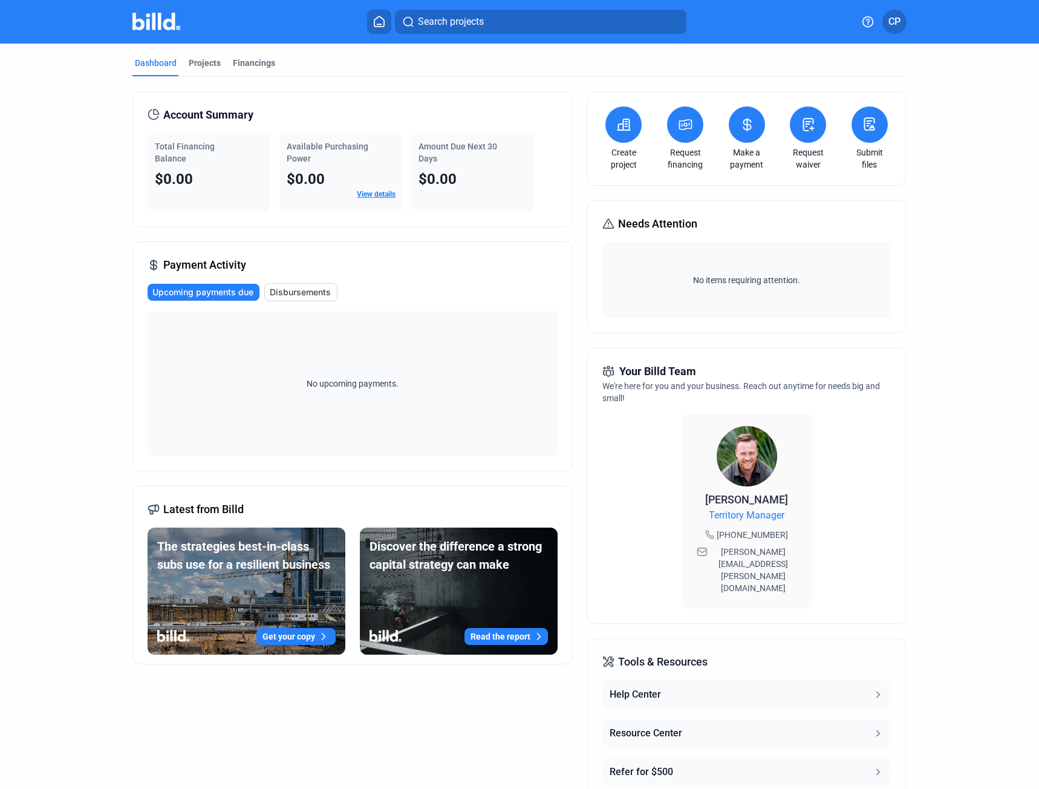
click at [893, 25] on span "CP" at bounding box center [894, 22] width 12 height 15
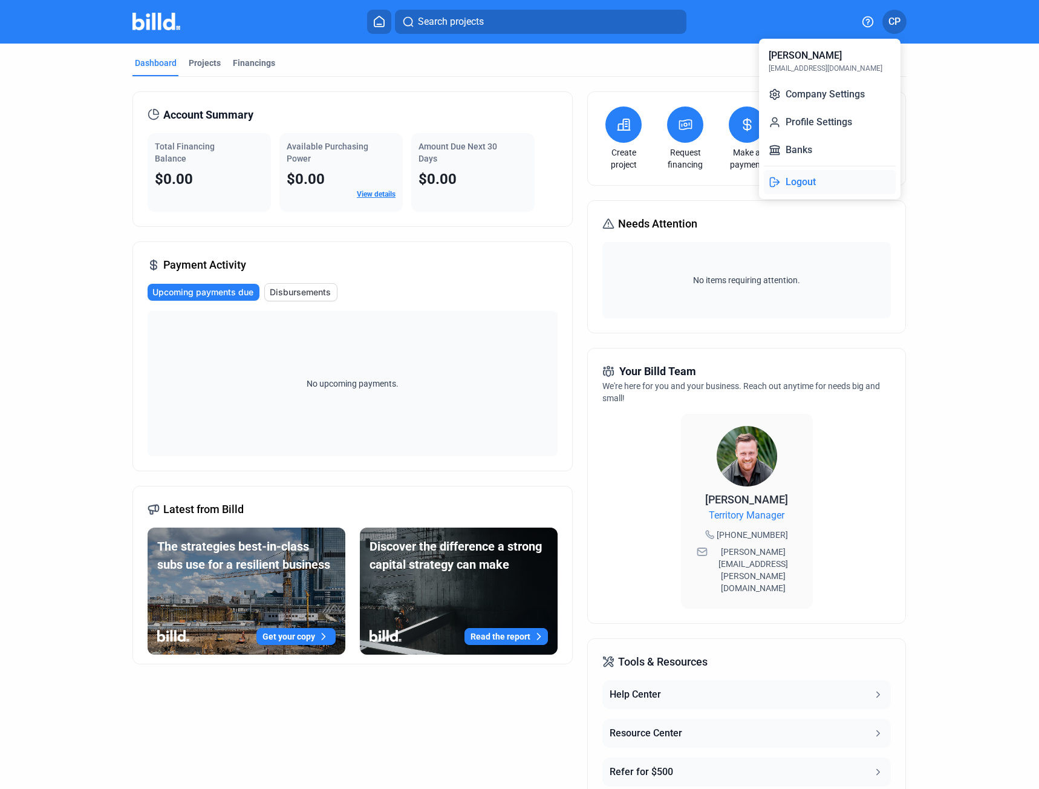
click at [807, 183] on button "Logout" at bounding box center [830, 182] width 132 height 24
